Goal: Check status: Check status

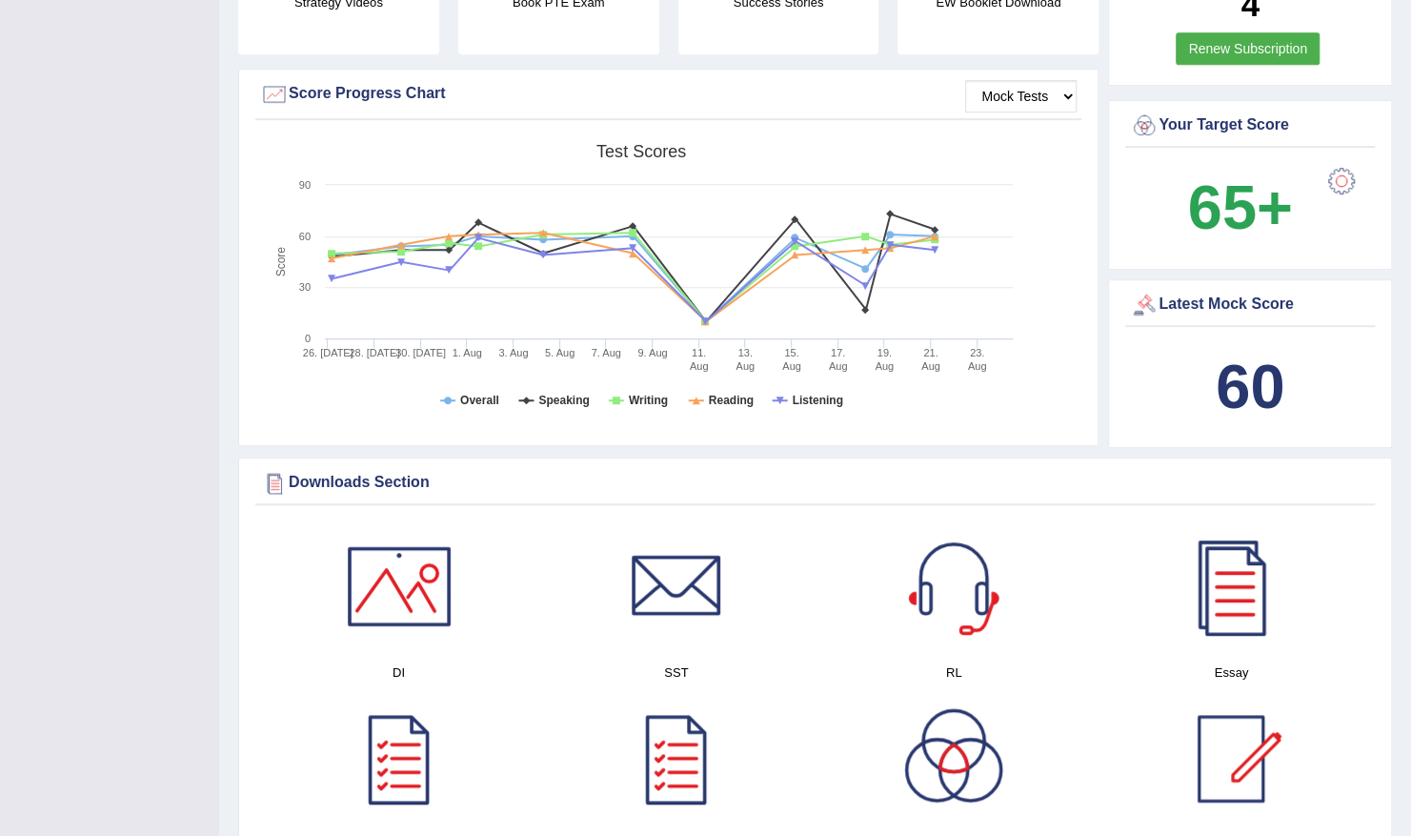
scroll to position [558, 0]
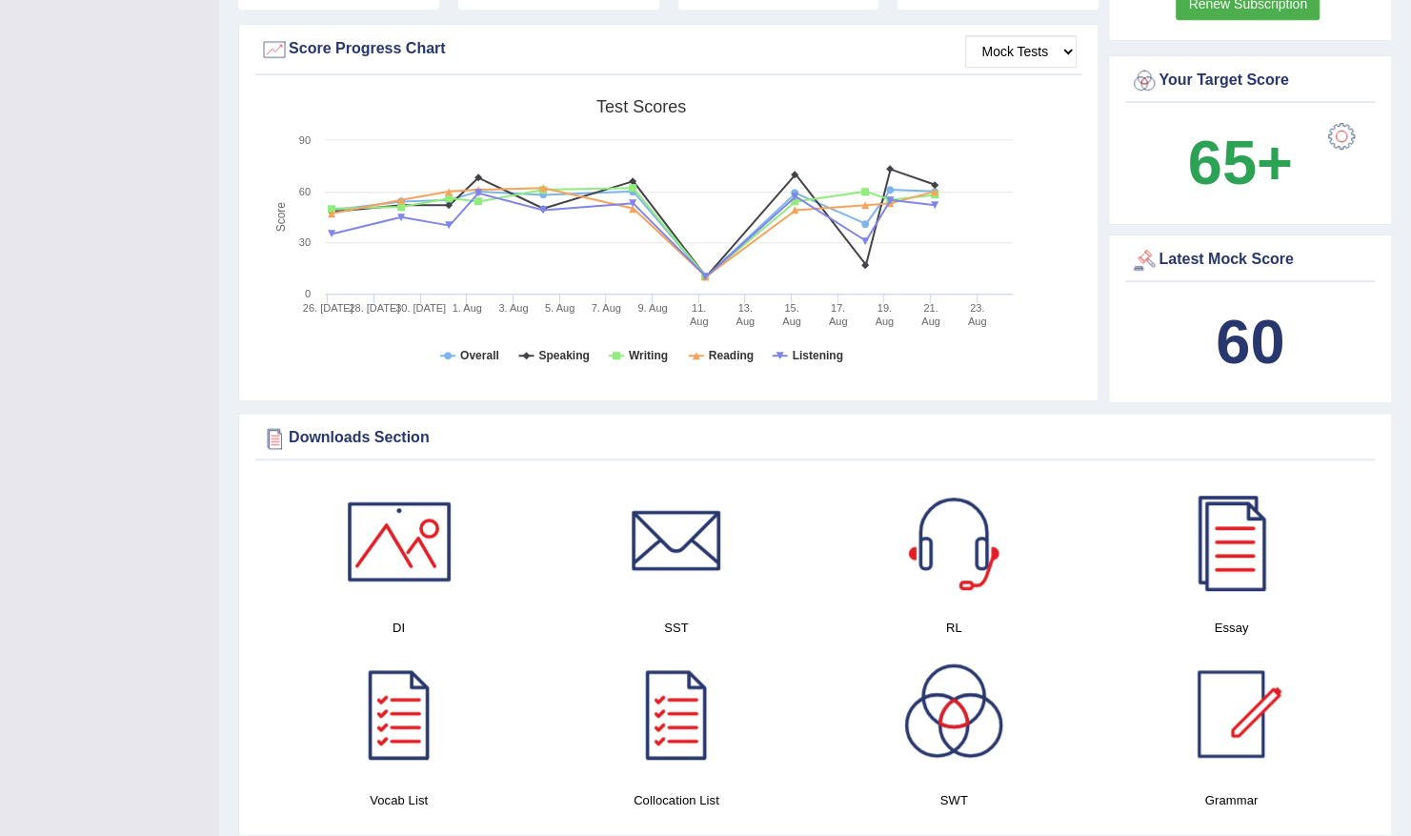
drag, startPoint x: 0, startPoint y: 0, endPoint x: 680, endPoint y: 409, distance: 793.8
click at [680, 409] on div "Strategy Videos Book PTE Exam Success Stories EW Booklet Download Mock Tests Sc…" at bounding box center [670, 108] width 865 height 606
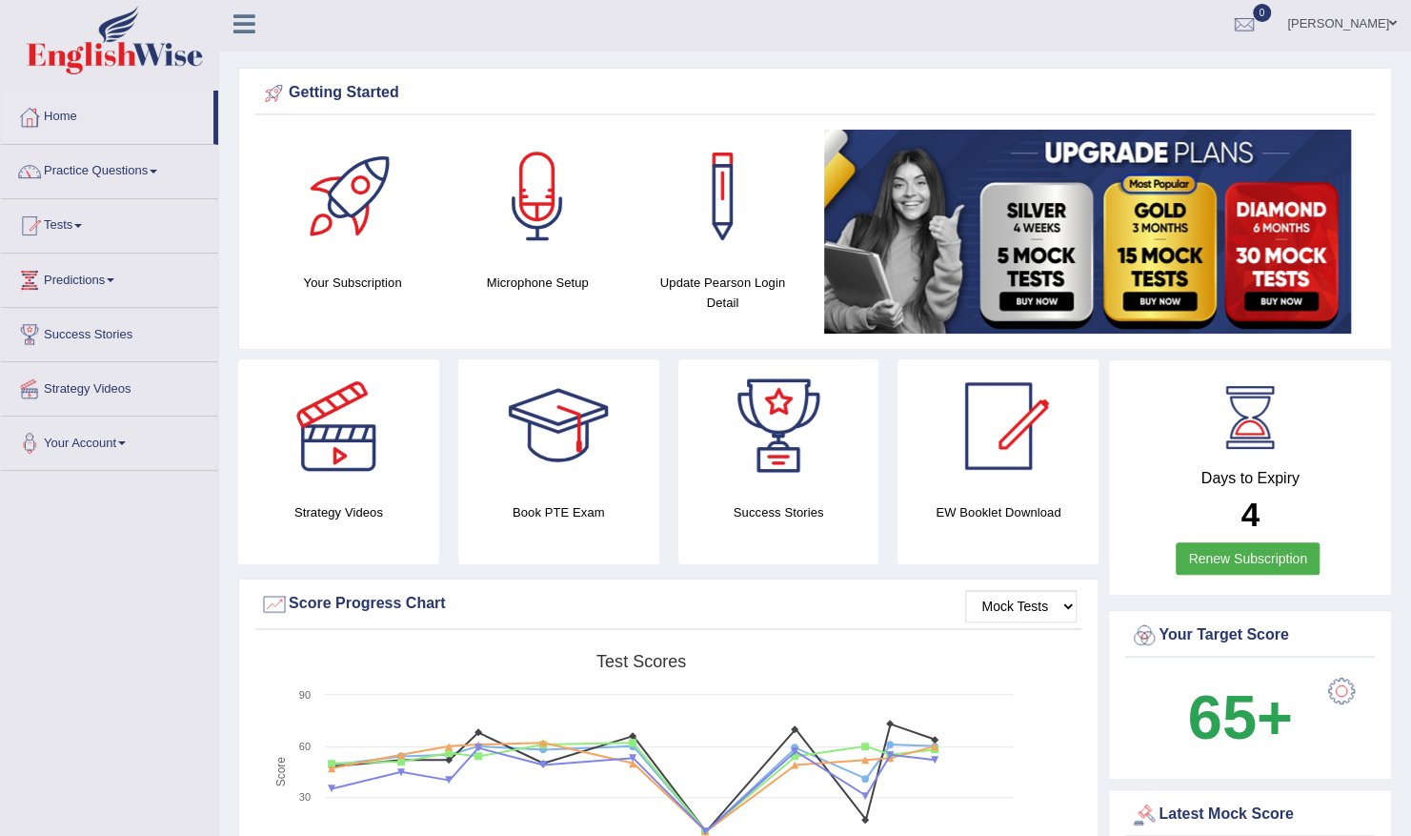
scroll to position [0, 0]
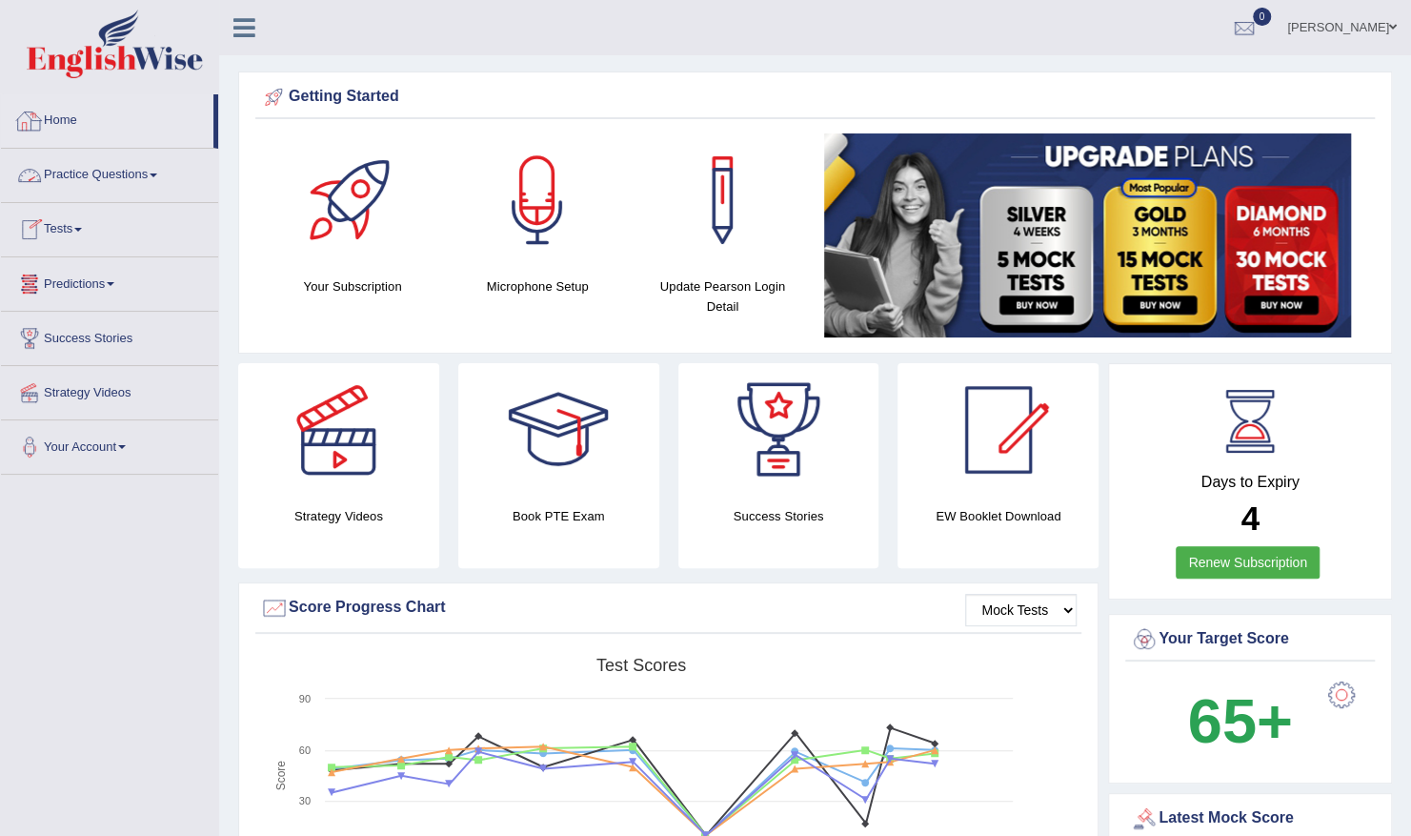
click at [61, 134] on link "Home" at bounding box center [107, 118] width 213 height 48
click at [70, 129] on link "Home" at bounding box center [107, 118] width 213 height 48
click at [44, 142] on li "Home" at bounding box center [109, 121] width 217 height 54
click at [63, 123] on link "Home" at bounding box center [107, 118] width 213 height 48
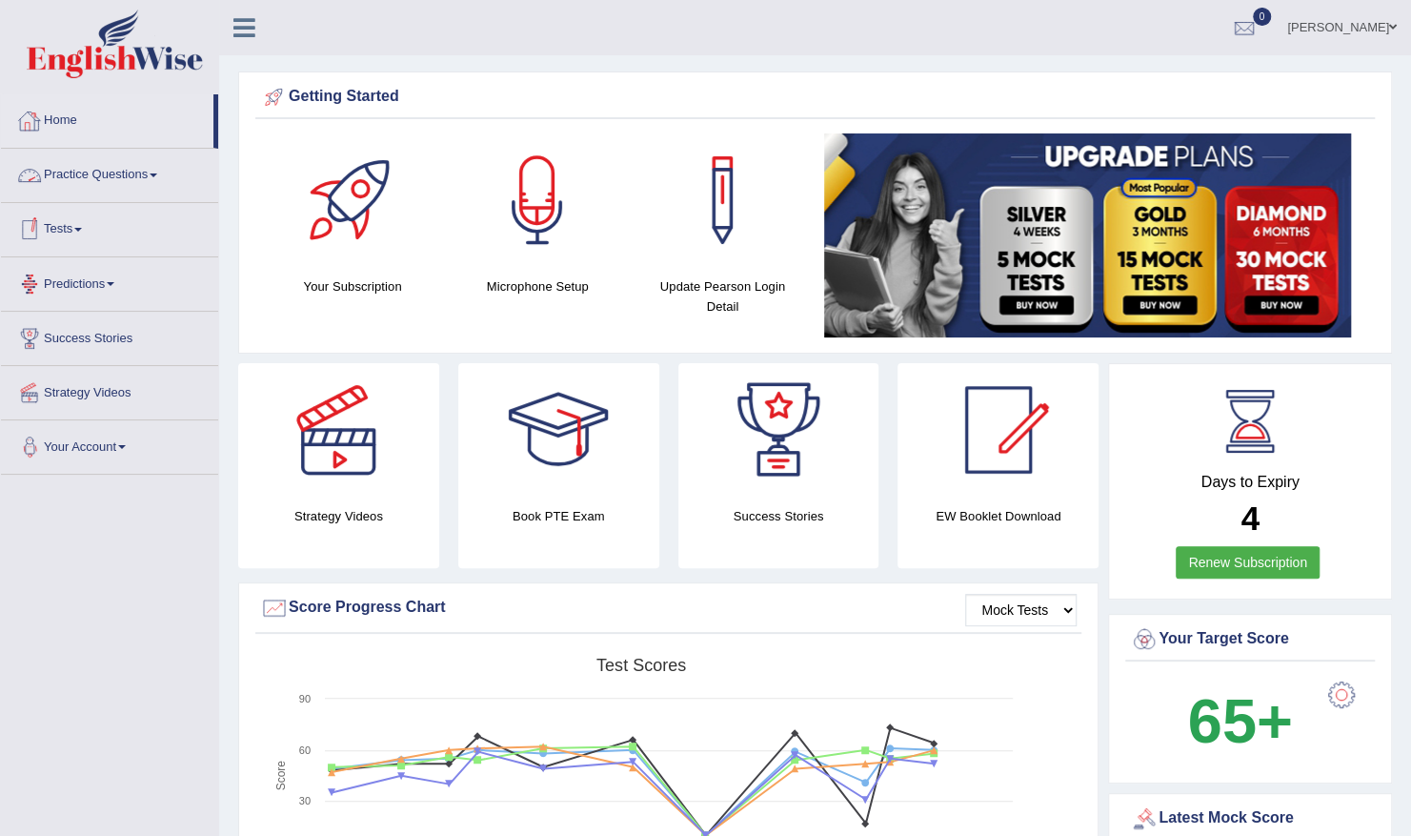
click at [78, 135] on link "Home" at bounding box center [107, 118] width 213 height 48
click at [90, 116] on link "Home" at bounding box center [107, 118] width 213 height 48
click at [66, 229] on link "Tests" at bounding box center [109, 227] width 217 height 48
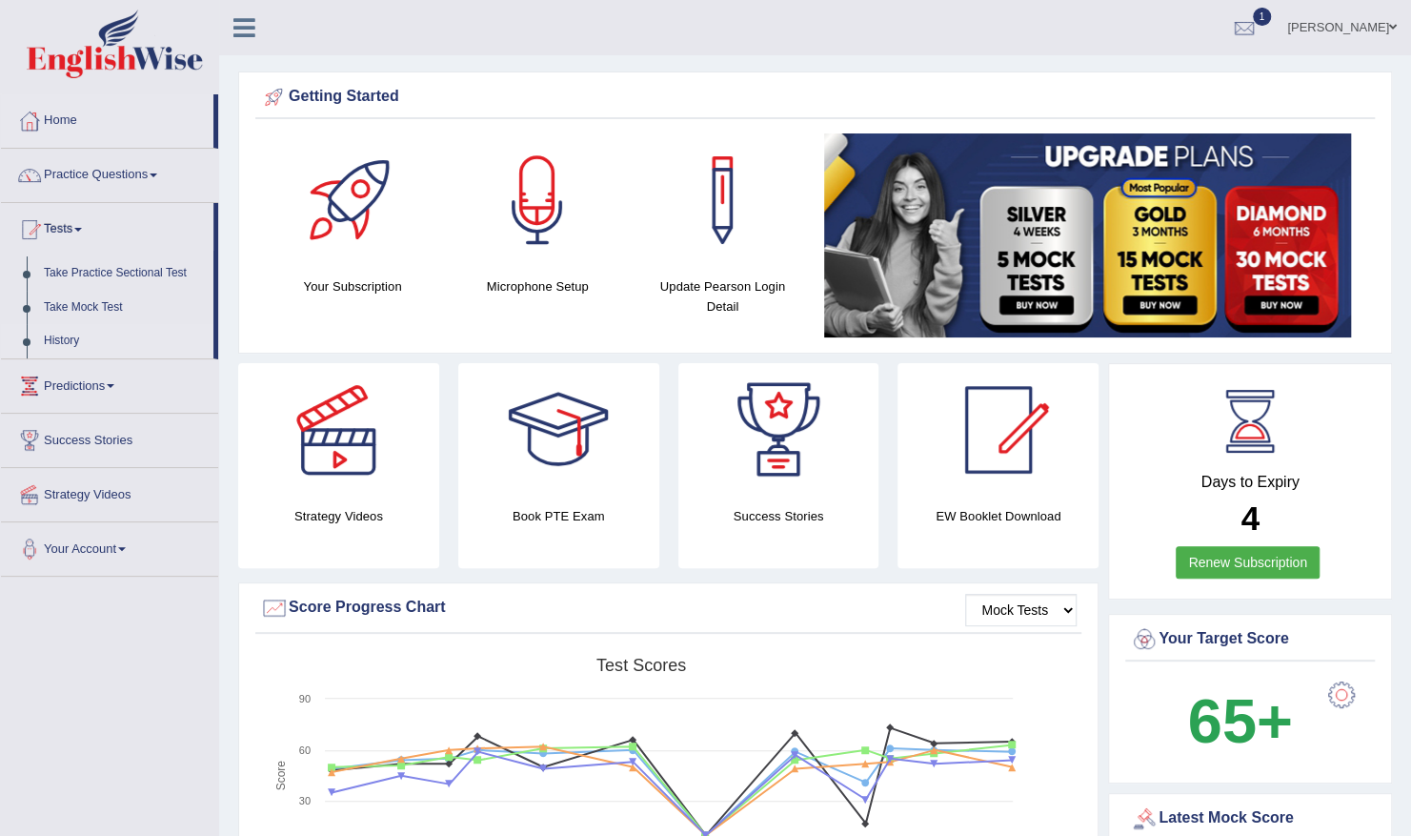
click at [64, 341] on link "History" at bounding box center [124, 341] width 178 height 34
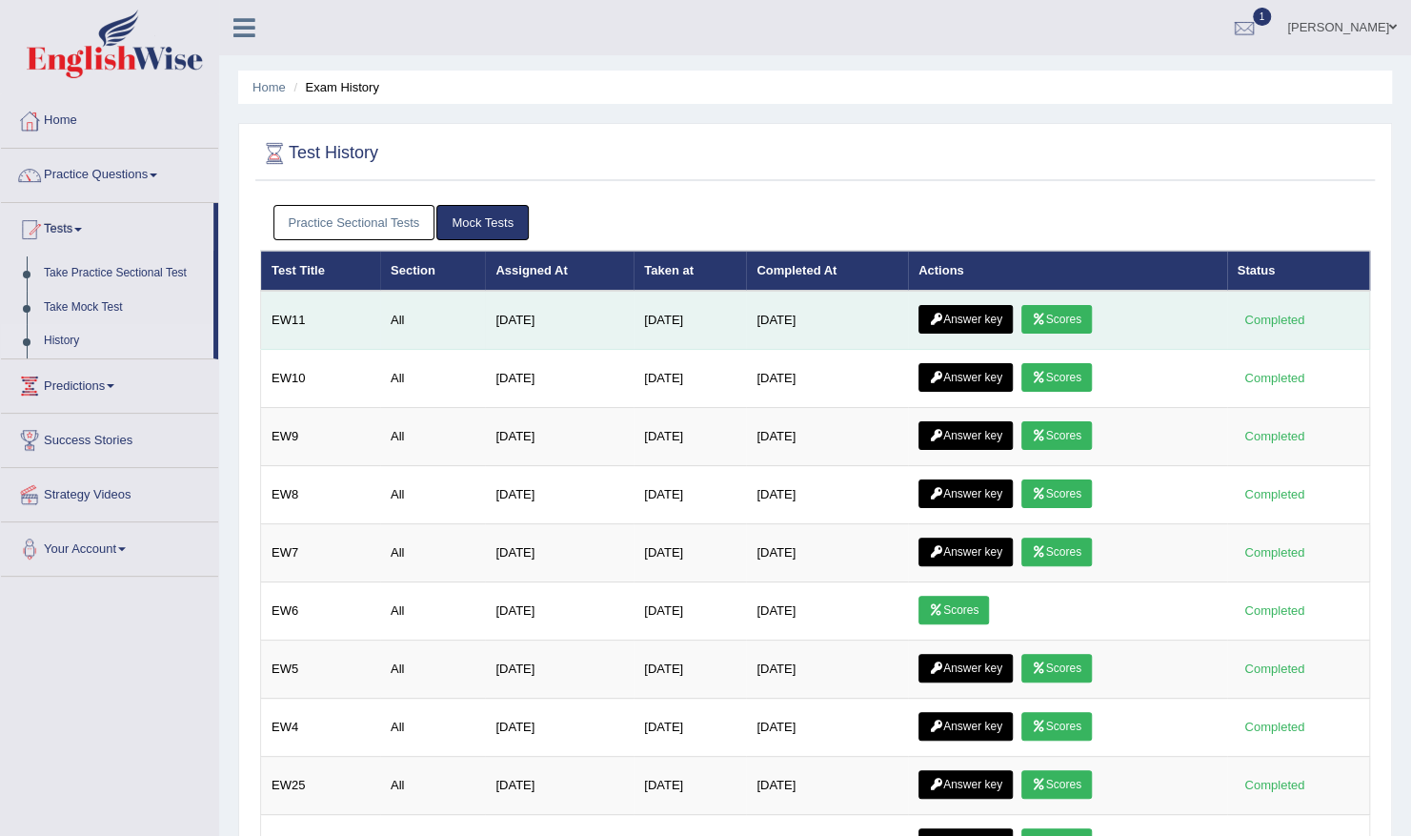
click at [1042, 316] on icon at bounding box center [1039, 319] width 14 height 11
